Goal: Browse casually: Explore the website without a specific task or goal

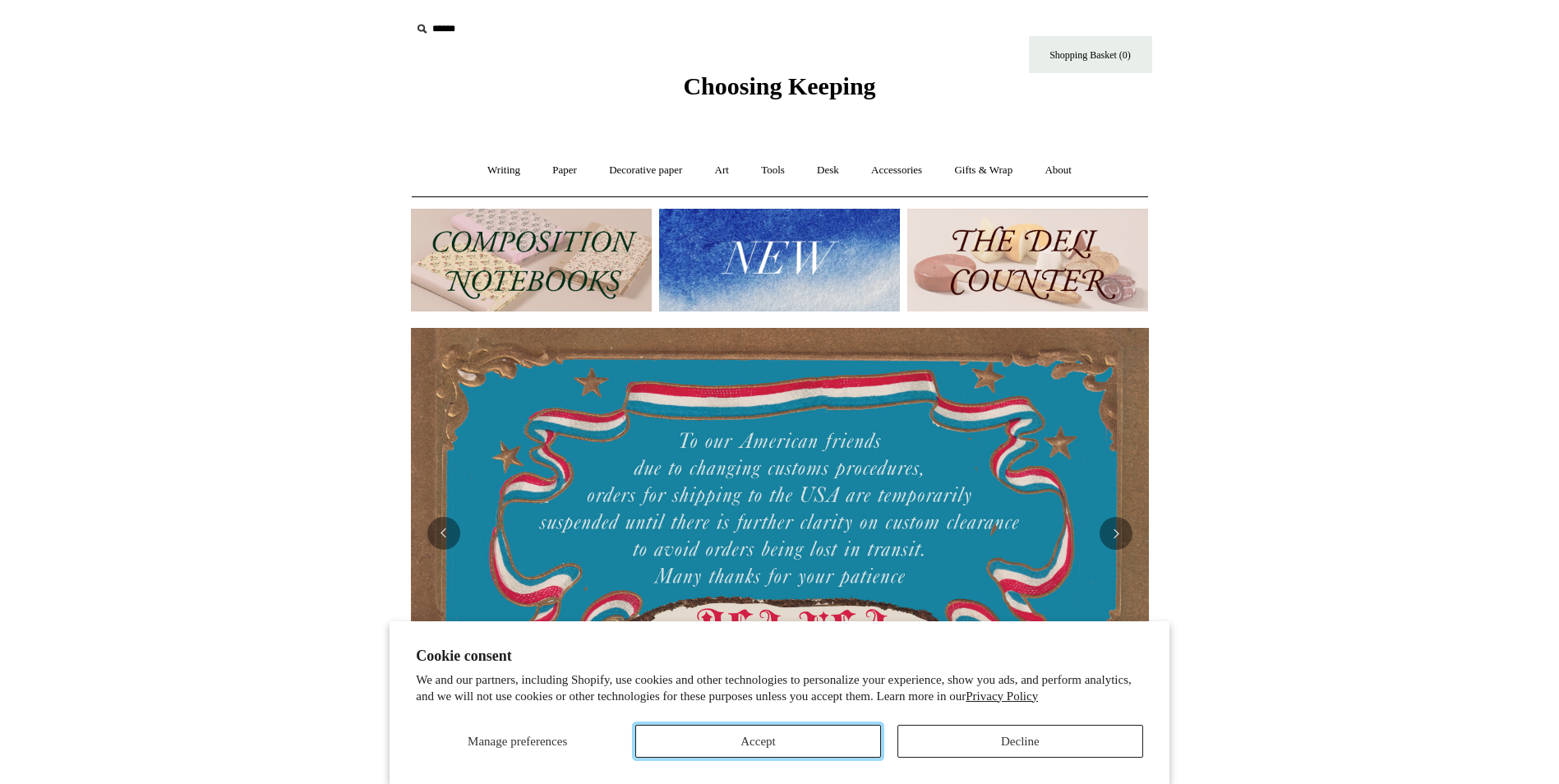
click at [775, 742] on button "Accept" at bounding box center [758, 741] width 246 height 33
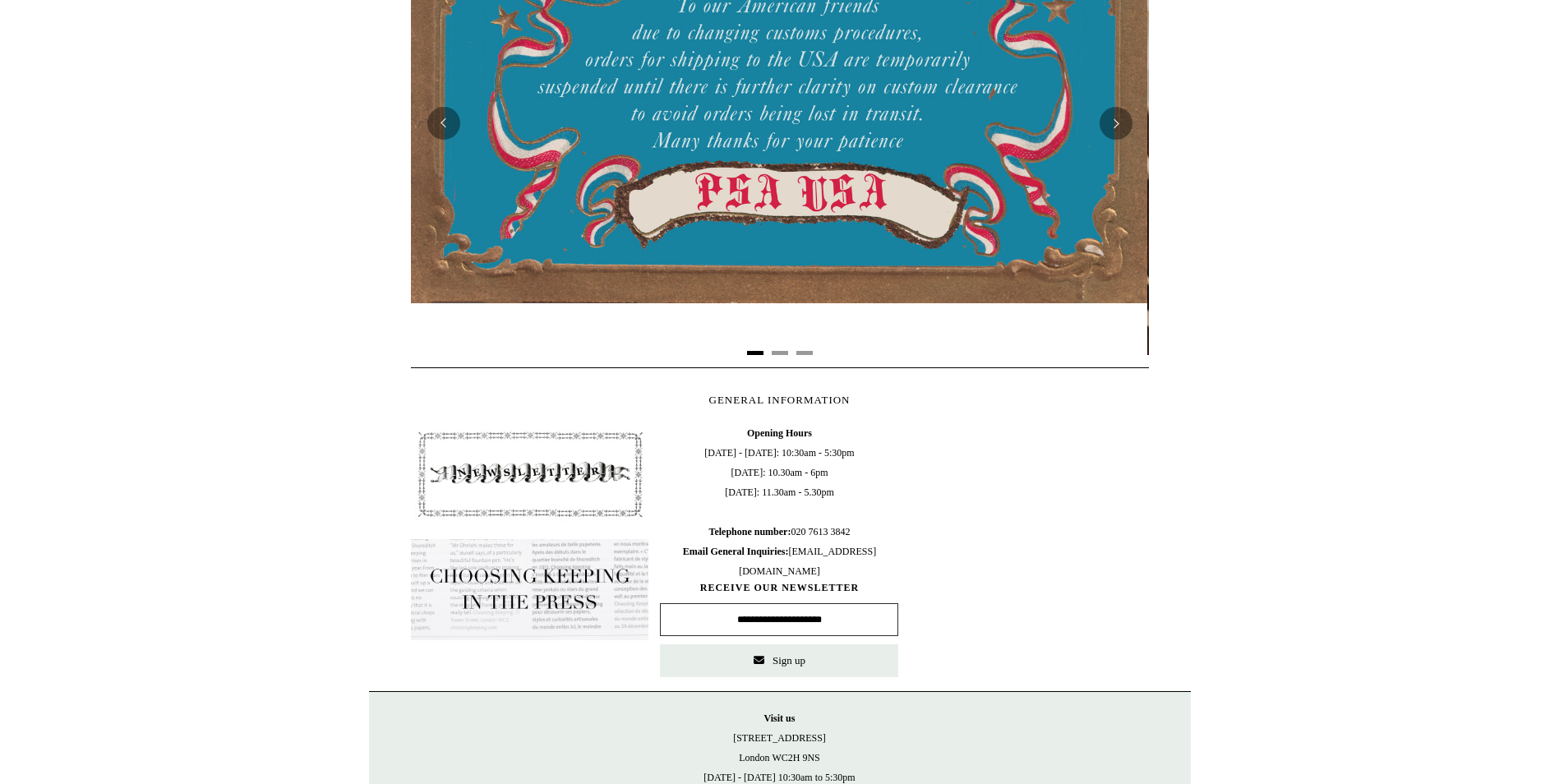
click at [459, 493] on img at bounding box center [530, 474] width 238 height 102
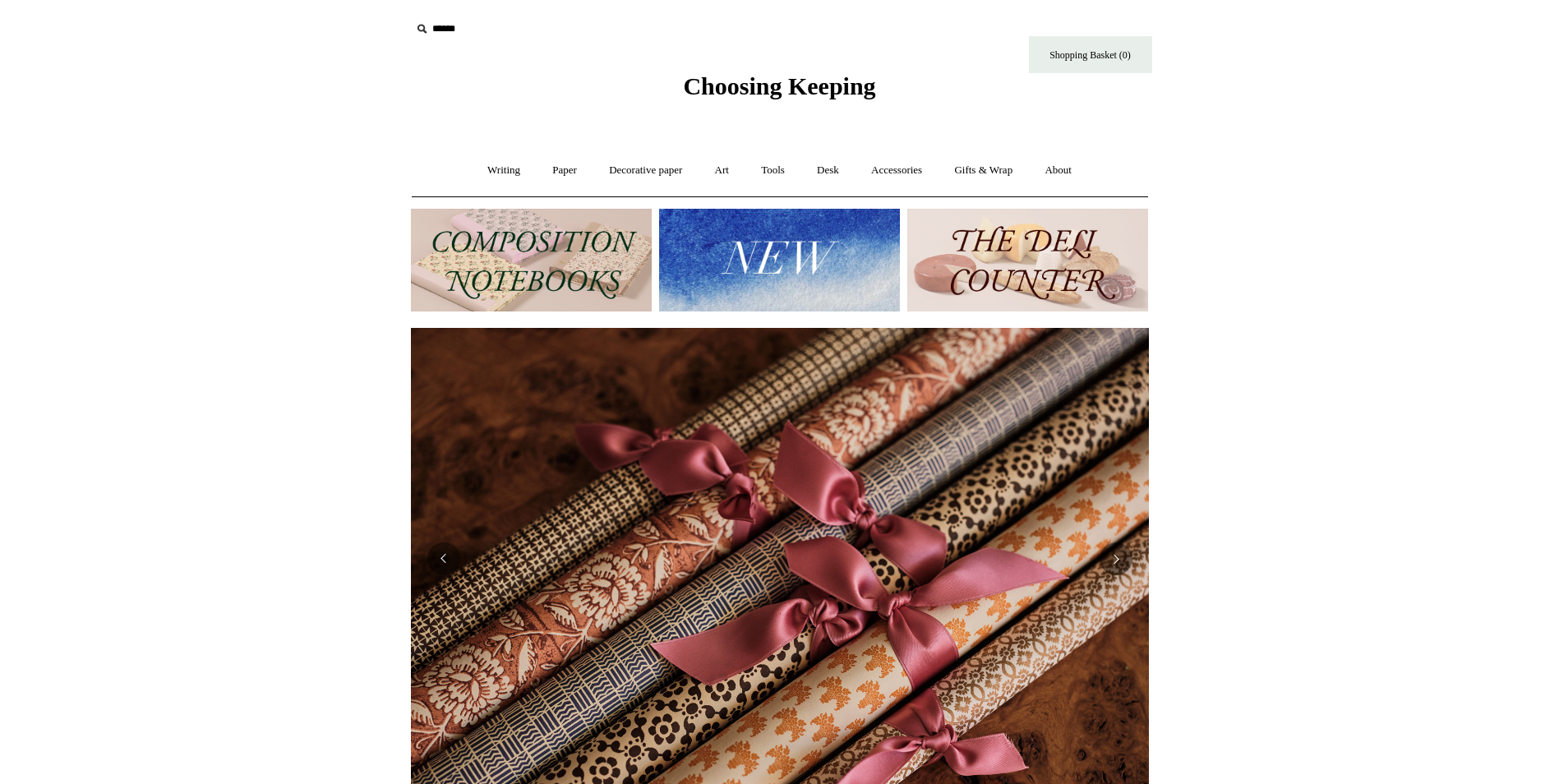
scroll to position [0, 1476]
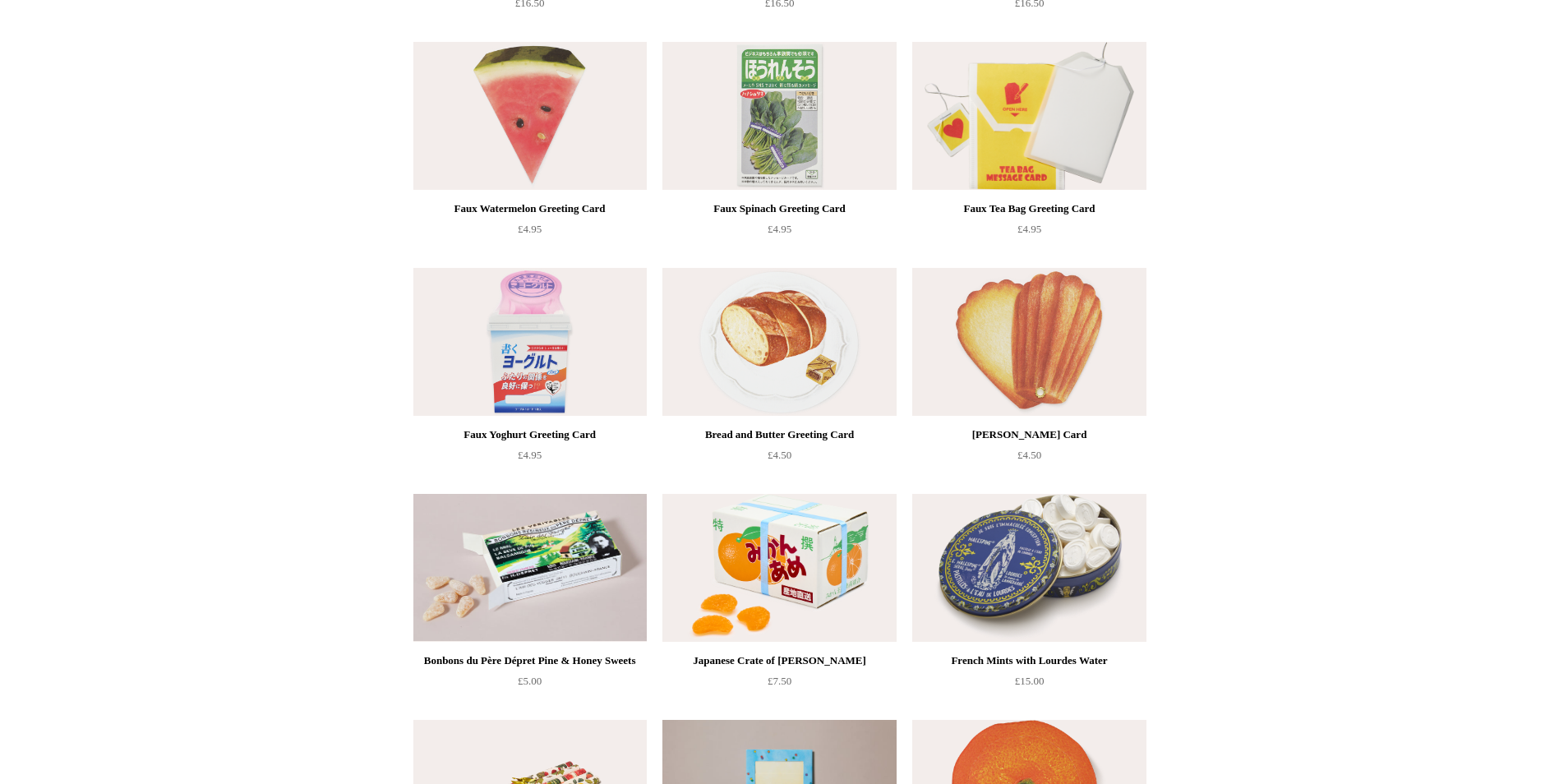
scroll to position [1068, 0]
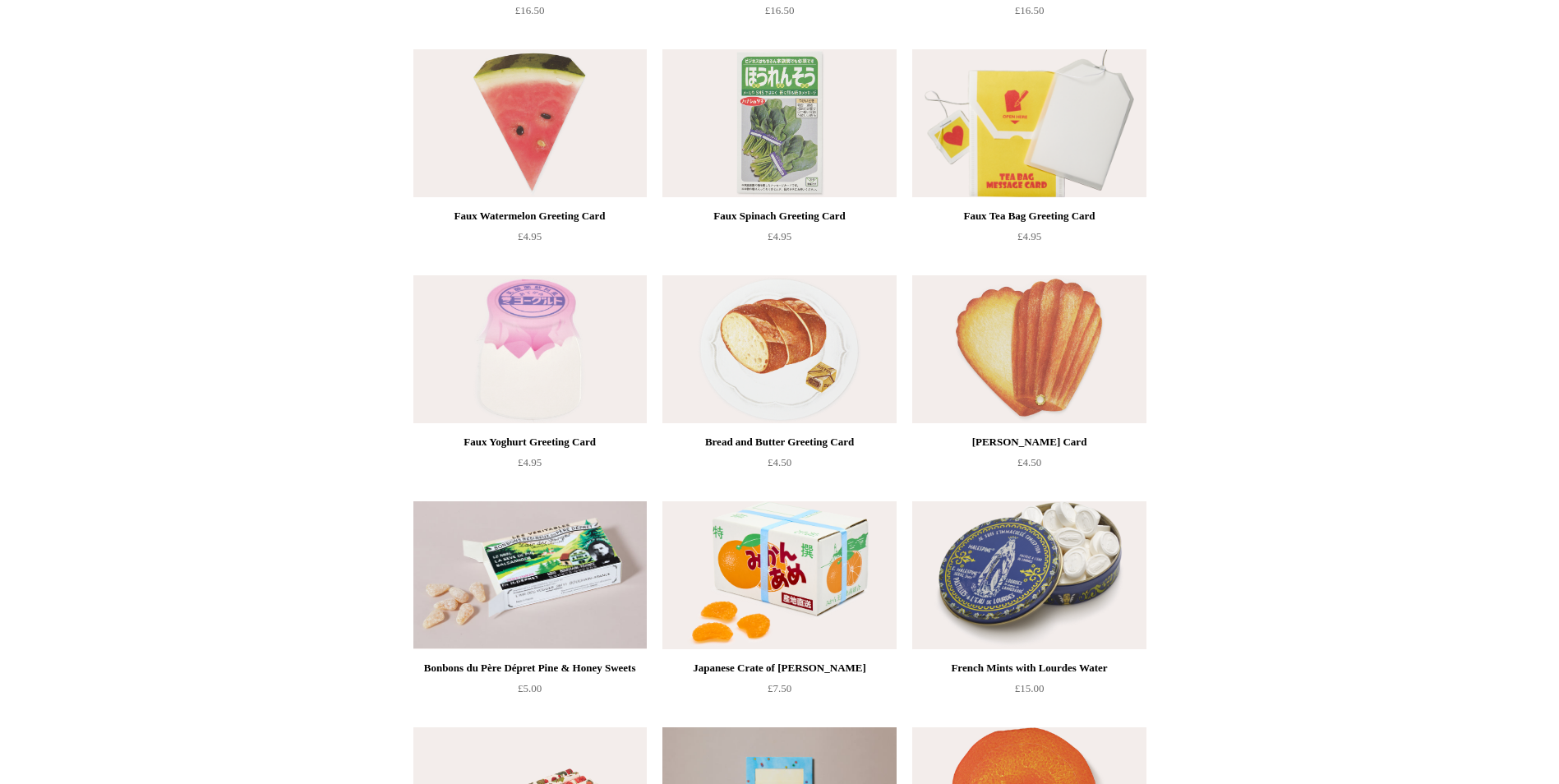
click at [755, 601] on img at bounding box center [779, 575] width 234 height 148
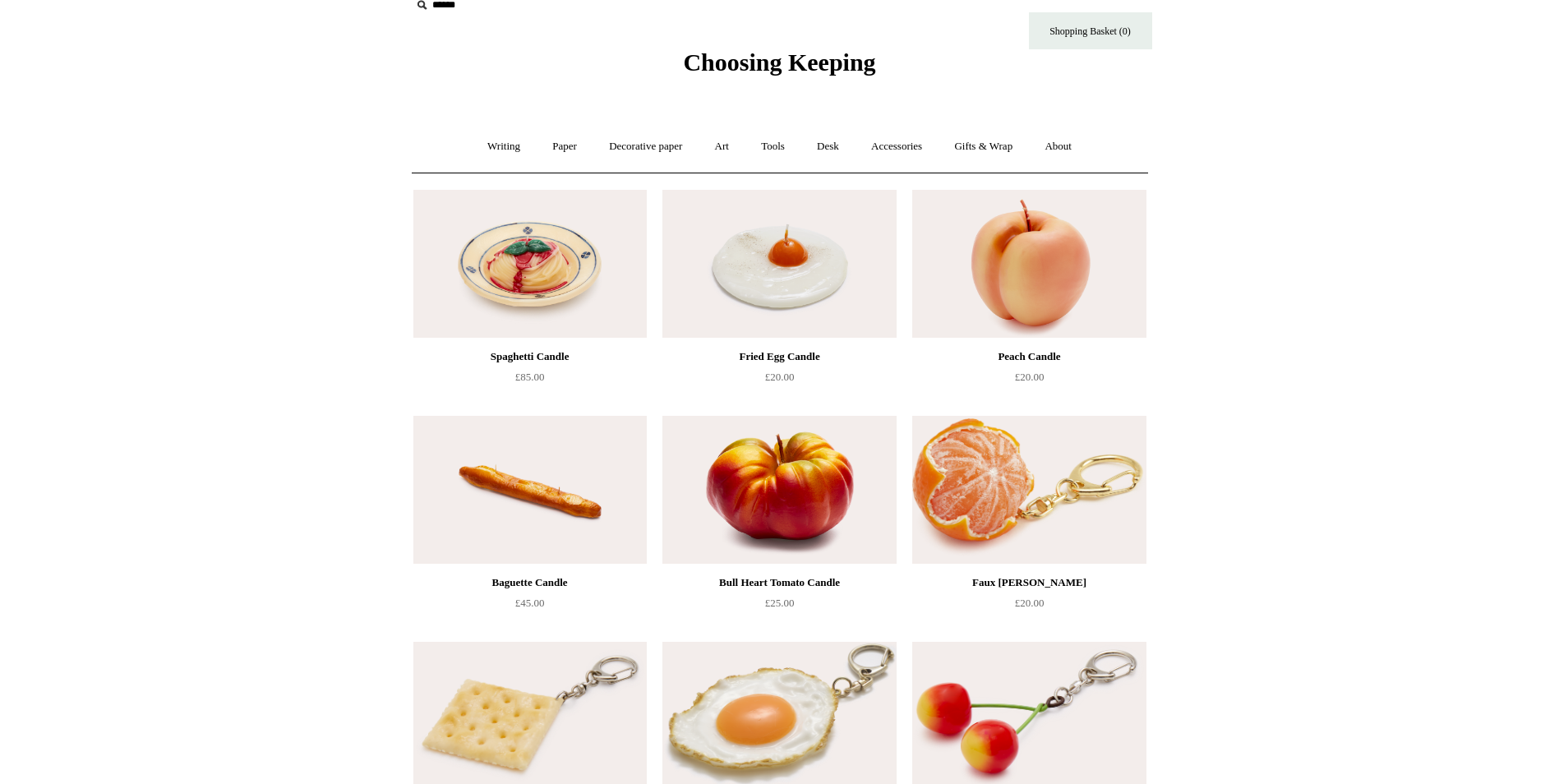
scroll to position [0, 0]
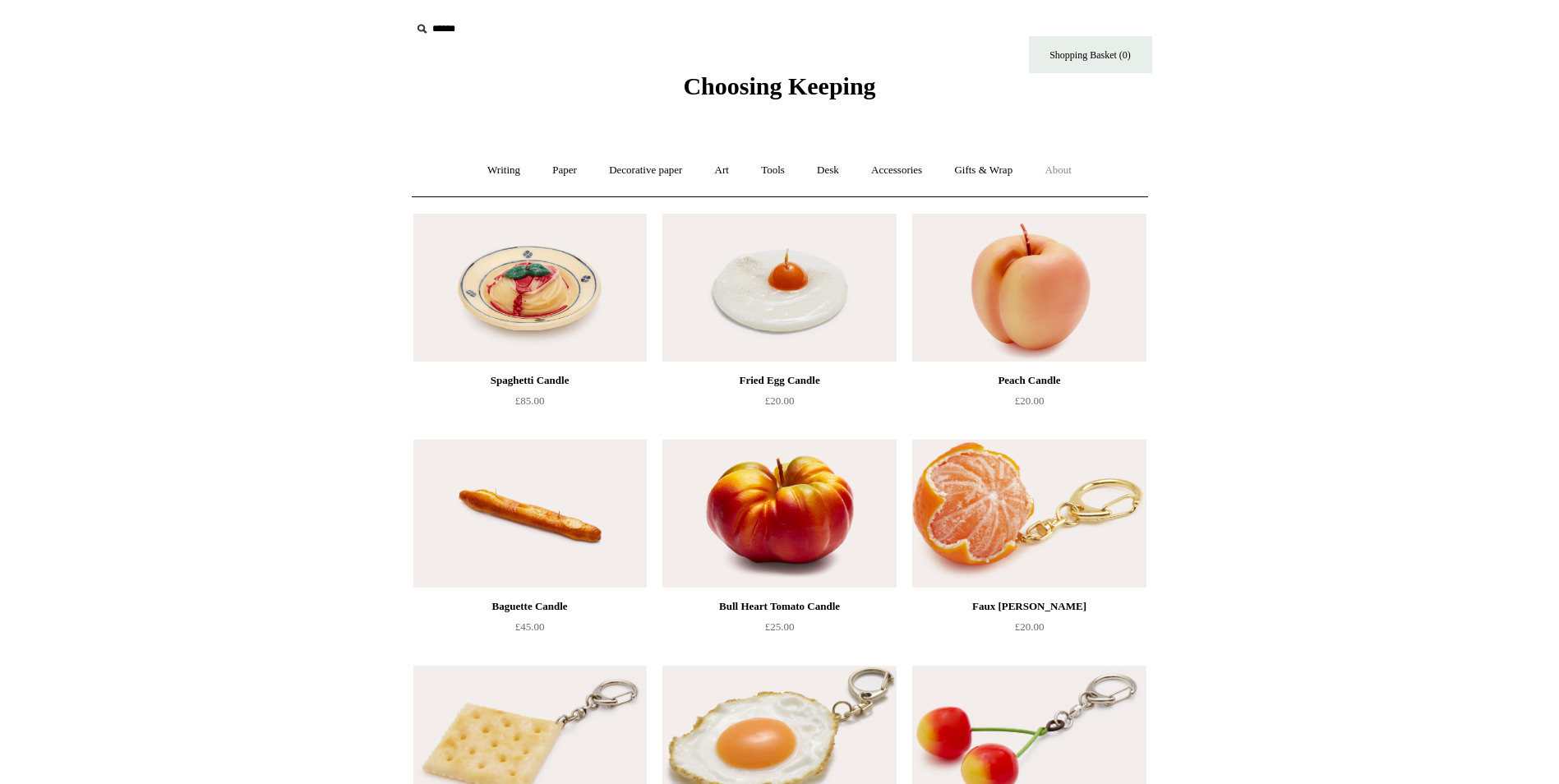
click at [1060, 171] on link "About +" at bounding box center [1057, 170] width 56 height 43
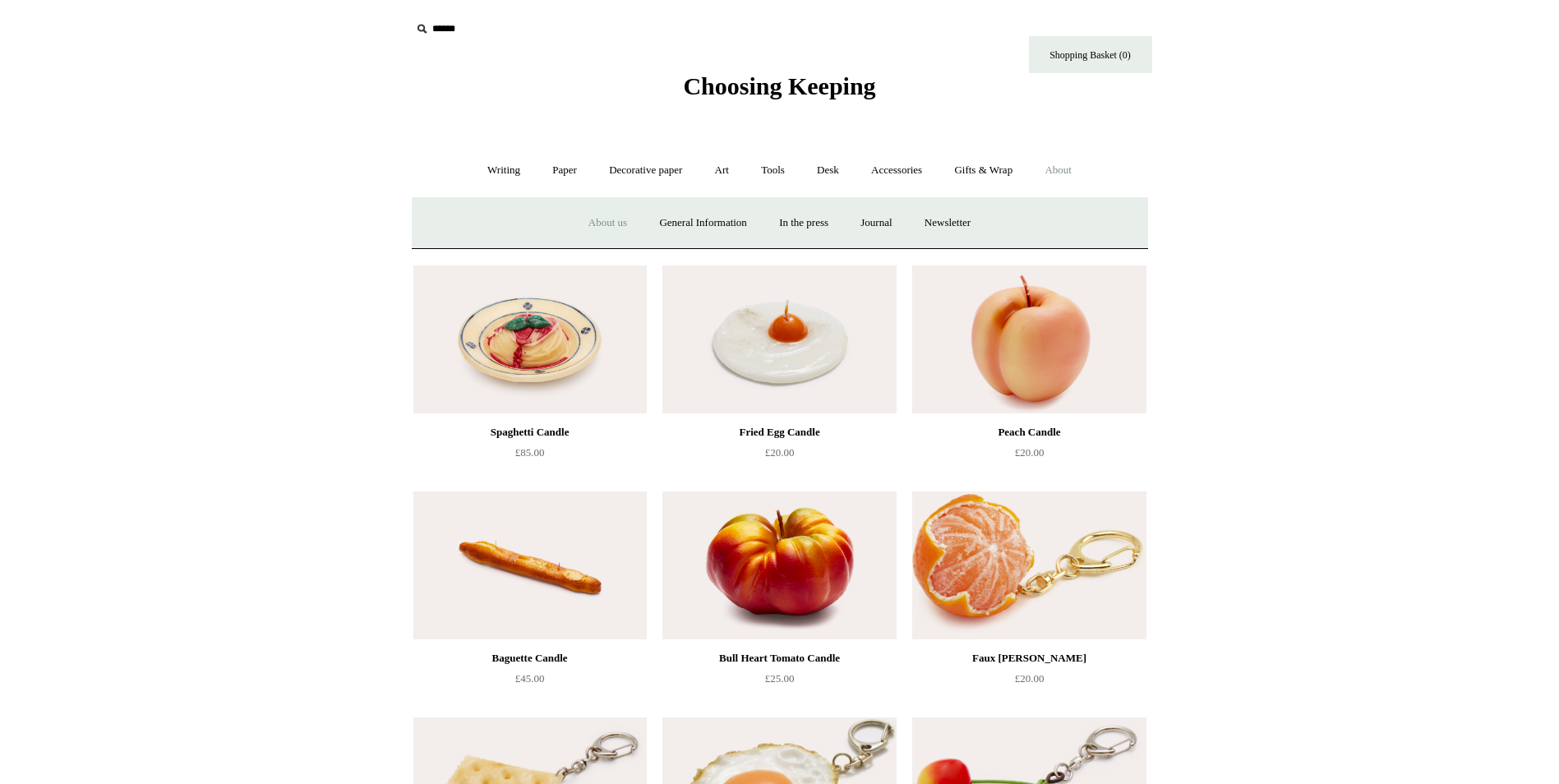
click at [590, 223] on link "About us" at bounding box center [608, 223] width 68 height 43
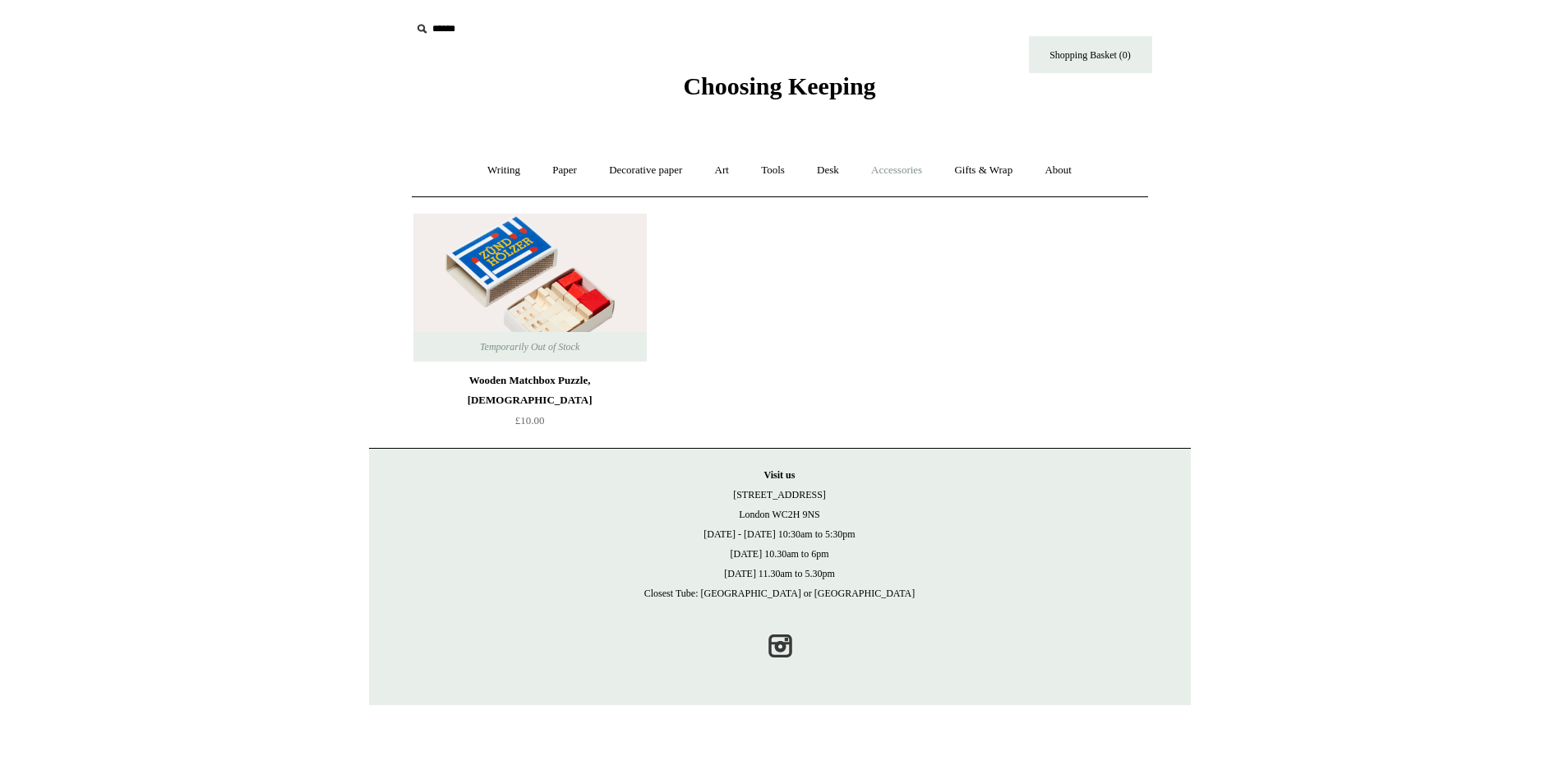
click at [881, 168] on link "Accessories +" at bounding box center [896, 170] width 81 height 43
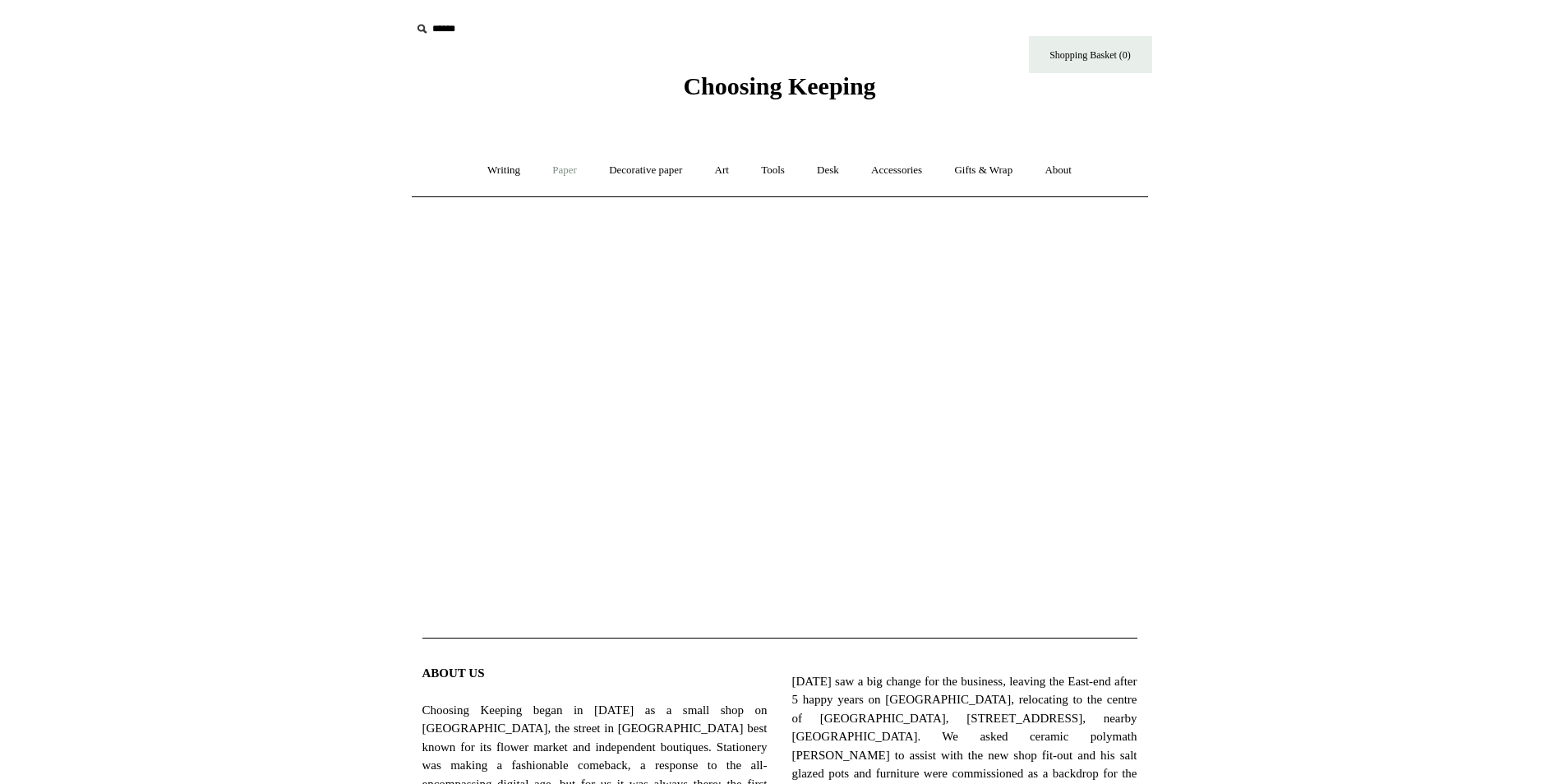
click at [550, 165] on link "Paper +" at bounding box center [564, 170] width 55 height 43
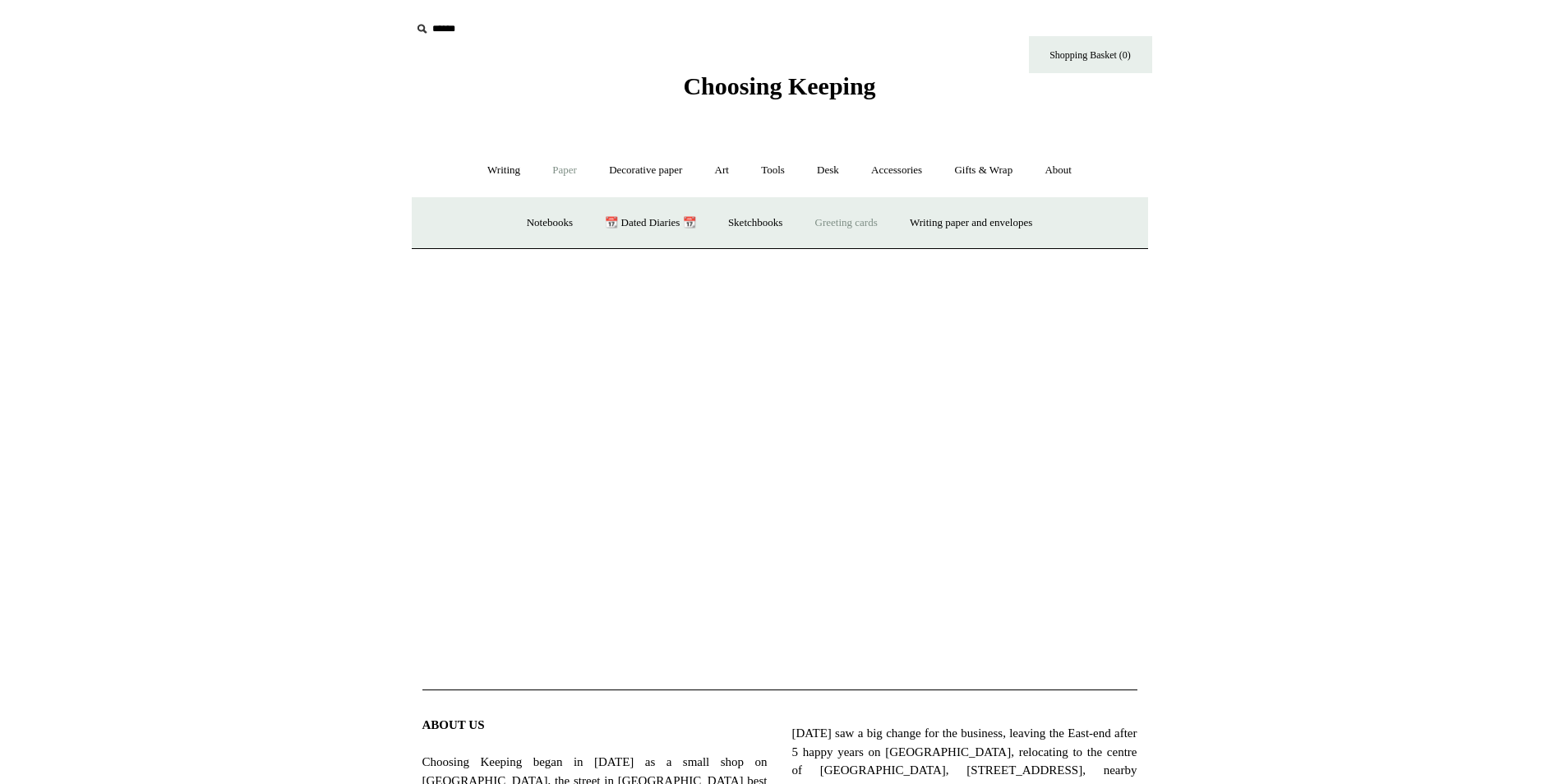
click at [883, 226] on link "Greeting cards +" at bounding box center [847, 223] width 92 height 43
